Goal: Navigation & Orientation: Go to known website

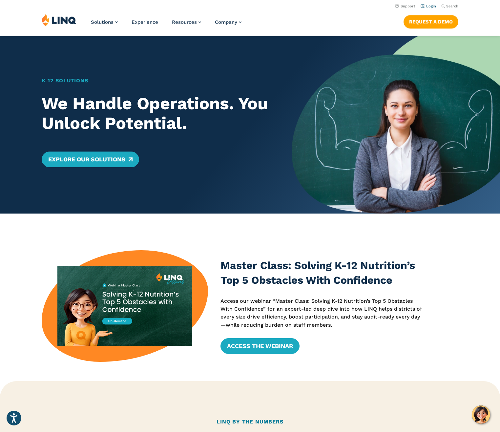
click at [430, 6] on link "Login" at bounding box center [428, 6] width 15 height 4
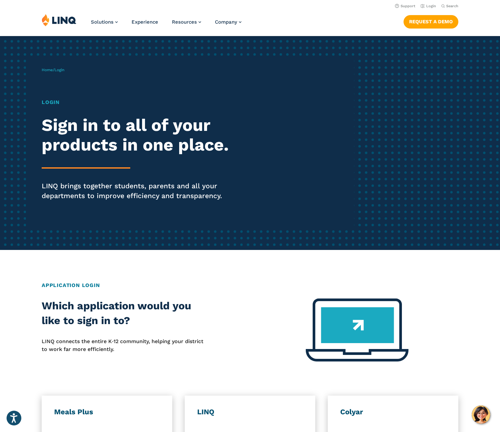
click at [63, 25] on img at bounding box center [59, 20] width 35 height 12
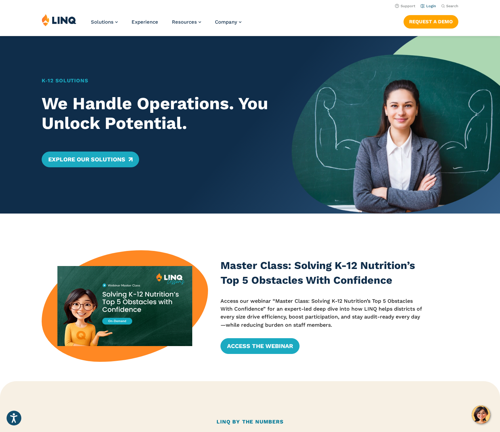
click at [428, 8] on link "Login" at bounding box center [428, 6] width 15 height 4
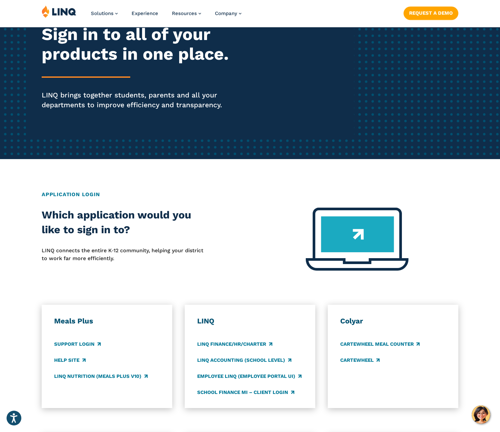
scroll to position [91, 0]
